Goal: Check status: Check status

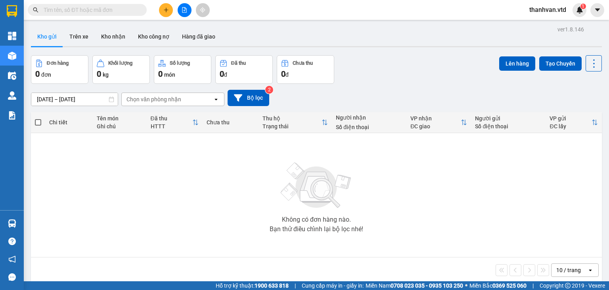
click at [113, 13] on input "text" at bounding box center [91, 10] width 94 height 9
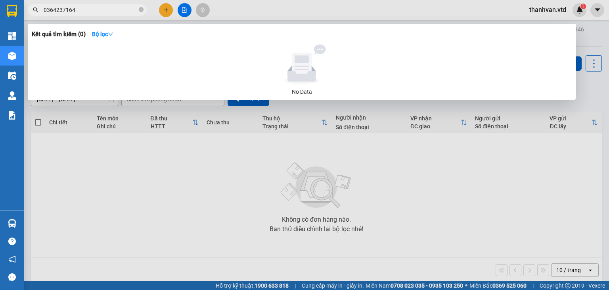
click at [248, 16] on div at bounding box center [304, 145] width 609 height 290
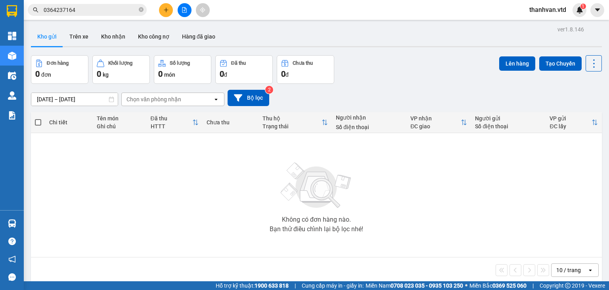
click at [101, 10] on input "0364237164" at bounding box center [91, 10] width 94 height 9
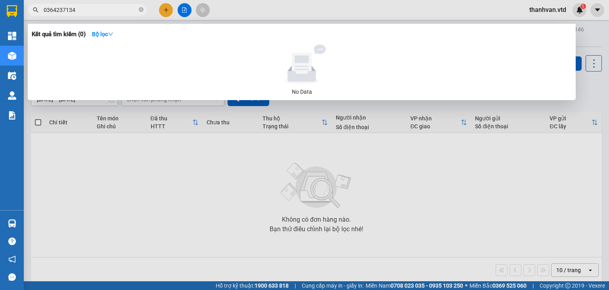
drag, startPoint x: 78, startPoint y: 10, endPoint x: 39, endPoint y: 8, distance: 39.0
click at [39, 8] on span "0364237134" at bounding box center [87, 10] width 119 height 12
click at [55, 10] on input "0968380145" at bounding box center [91, 10] width 94 height 9
click at [63, 8] on input "0968380145" at bounding box center [91, 10] width 94 height 9
type input "0968380145"
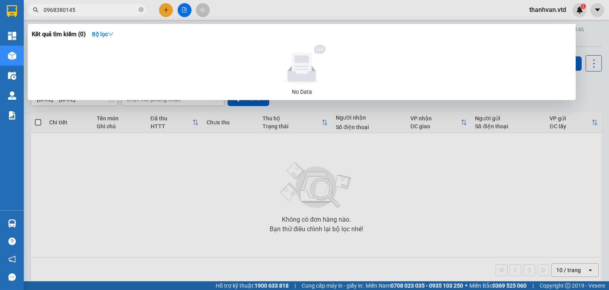
click at [204, 149] on div at bounding box center [304, 145] width 609 height 290
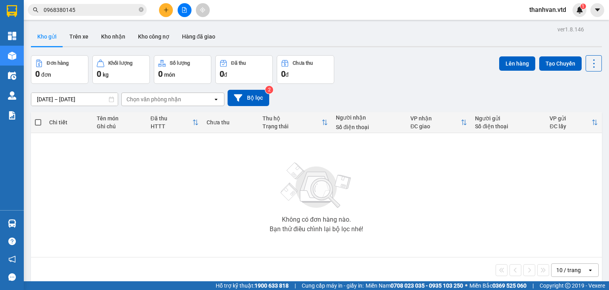
click at [95, 10] on input "0968380145" at bounding box center [91, 10] width 94 height 9
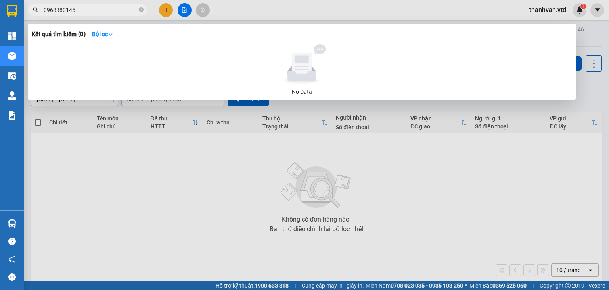
click at [135, 43] on div "Kết quả tìm kiếm ( 0 ) Bộ lọc No Data" at bounding box center [302, 62] width 548 height 76
click at [90, 13] on input "0968380145" at bounding box center [91, 10] width 94 height 9
click at [108, 45] on div at bounding box center [302, 64] width 534 height 40
drag, startPoint x: 195, startPoint y: 197, endPoint x: 213, endPoint y: 185, distance: 21.1
click at [195, 196] on div at bounding box center [304, 145] width 609 height 290
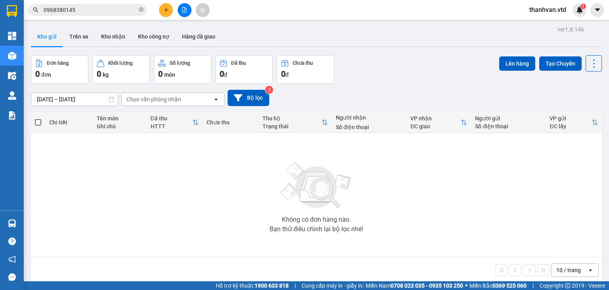
click at [344, 67] on div "Đơn hàng 0 đơn Khối lượng 0 kg Số lượng 0 món Đã thu 0 đ Chưa thu 0 đ Lên hàng …" at bounding box center [316, 69] width 571 height 29
